Goal: Communication & Community: Share content

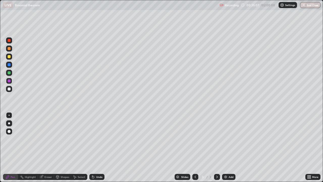
scroll to position [182, 323]
click at [228, 175] on div "Add" at bounding box center [230, 176] width 5 height 3
click at [9, 58] on div at bounding box center [9, 56] width 3 height 3
click at [202, 175] on div "4" at bounding box center [202, 176] width 5 height 3
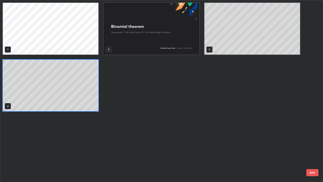
scroll to position [180, 320]
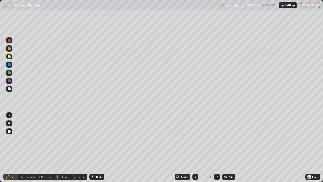
click at [230, 177] on div "Add" at bounding box center [230, 176] width 5 height 3
click at [196, 175] on icon at bounding box center [195, 177] width 4 height 4
click at [216, 177] on icon at bounding box center [217, 177] width 4 height 4
click at [9, 81] on div at bounding box center [9, 80] width 3 height 3
click at [230, 176] on div "Add" at bounding box center [230, 176] width 5 height 3
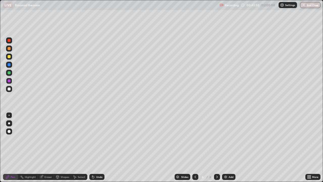
click at [10, 56] on div at bounding box center [9, 56] width 3 height 3
click at [10, 80] on div at bounding box center [9, 80] width 3 height 3
click at [315, 172] on div "More" at bounding box center [312, 176] width 15 height 10
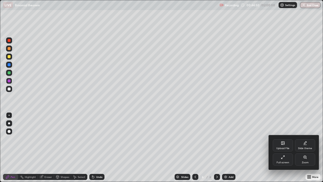
click at [246, 138] on div at bounding box center [161, 91] width 323 height 182
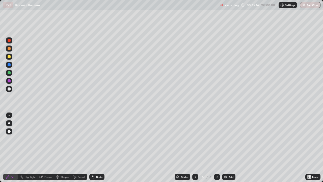
click at [9, 57] on div at bounding box center [9, 56] width 3 height 3
click at [225, 176] on img at bounding box center [225, 177] width 4 height 4
click at [8, 74] on div at bounding box center [9, 72] width 3 height 3
click at [225, 179] on div "Add" at bounding box center [228, 177] width 13 height 6
click at [10, 57] on div at bounding box center [9, 56] width 3 height 3
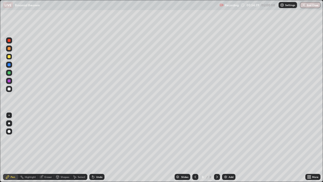
click at [9, 72] on div at bounding box center [9, 72] width 3 height 3
click at [48, 176] on div "Eraser" at bounding box center [48, 176] width 8 height 3
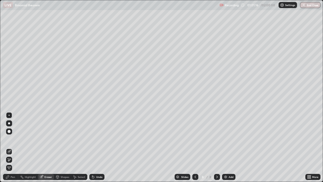
click at [12, 177] on div "Pen" at bounding box center [13, 176] width 5 height 3
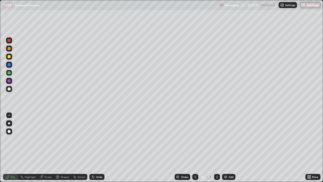
click at [193, 172] on div at bounding box center [195, 176] width 6 height 10
click at [216, 177] on icon at bounding box center [217, 177] width 4 height 4
click at [228, 175] on div "Add" at bounding box center [228, 177] width 13 height 6
click at [10, 81] on div at bounding box center [9, 80] width 3 height 3
click at [10, 55] on div at bounding box center [9, 56] width 3 height 3
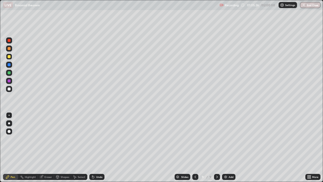
click at [195, 178] on icon at bounding box center [195, 176] width 2 height 3
click at [216, 173] on div at bounding box center [217, 176] width 6 height 10
click at [10, 73] on div at bounding box center [9, 72] width 3 height 3
click at [9, 57] on div at bounding box center [9, 56] width 3 height 3
click at [228, 176] on div "Add" at bounding box center [230, 176] width 5 height 3
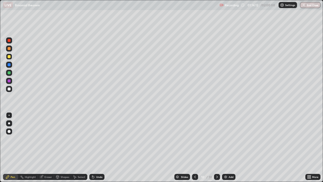
click at [196, 175] on icon at bounding box center [195, 177] width 4 height 4
click at [194, 176] on icon at bounding box center [195, 177] width 4 height 4
click at [195, 176] on icon at bounding box center [195, 177] width 4 height 4
click at [11, 72] on div at bounding box center [9, 73] width 6 height 6
click at [217, 177] on icon at bounding box center [217, 176] width 2 height 3
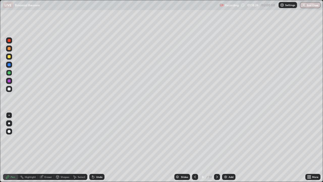
click at [217, 175] on icon at bounding box center [217, 177] width 4 height 4
click at [228, 175] on div "Add" at bounding box center [230, 176] width 5 height 3
click at [10, 56] on div at bounding box center [9, 56] width 3 height 3
click at [12, 81] on div at bounding box center [9, 81] width 6 height 6
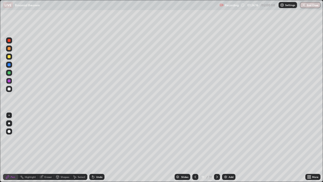
click at [10, 56] on div at bounding box center [9, 56] width 3 height 3
click at [9, 73] on div at bounding box center [9, 72] width 3 height 3
click at [230, 175] on div "Add" at bounding box center [230, 176] width 5 height 3
click at [227, 176] on div "Add" at bounding box center [228, 177] width 13 height 6
click at [10, 58] on div at bounding box center [9, 56] width 3 height 3
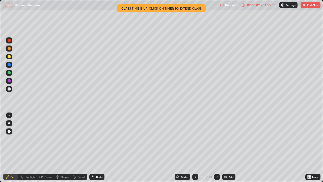
click at [310, 6] on button "End Class" at bounding box center [310, 5] width 20 height 6
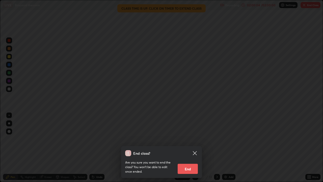
click at [191, 166] on button "End" at bounding box center [188, 168] width 20 height 10
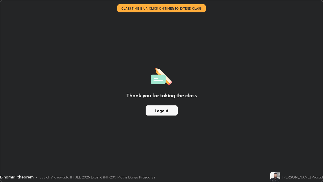
click at [174, 110] on button "Logout" at bounding box center [162, 110] width 32 height 10
